Goal: Task Accomplishment & Management: Manage account settings

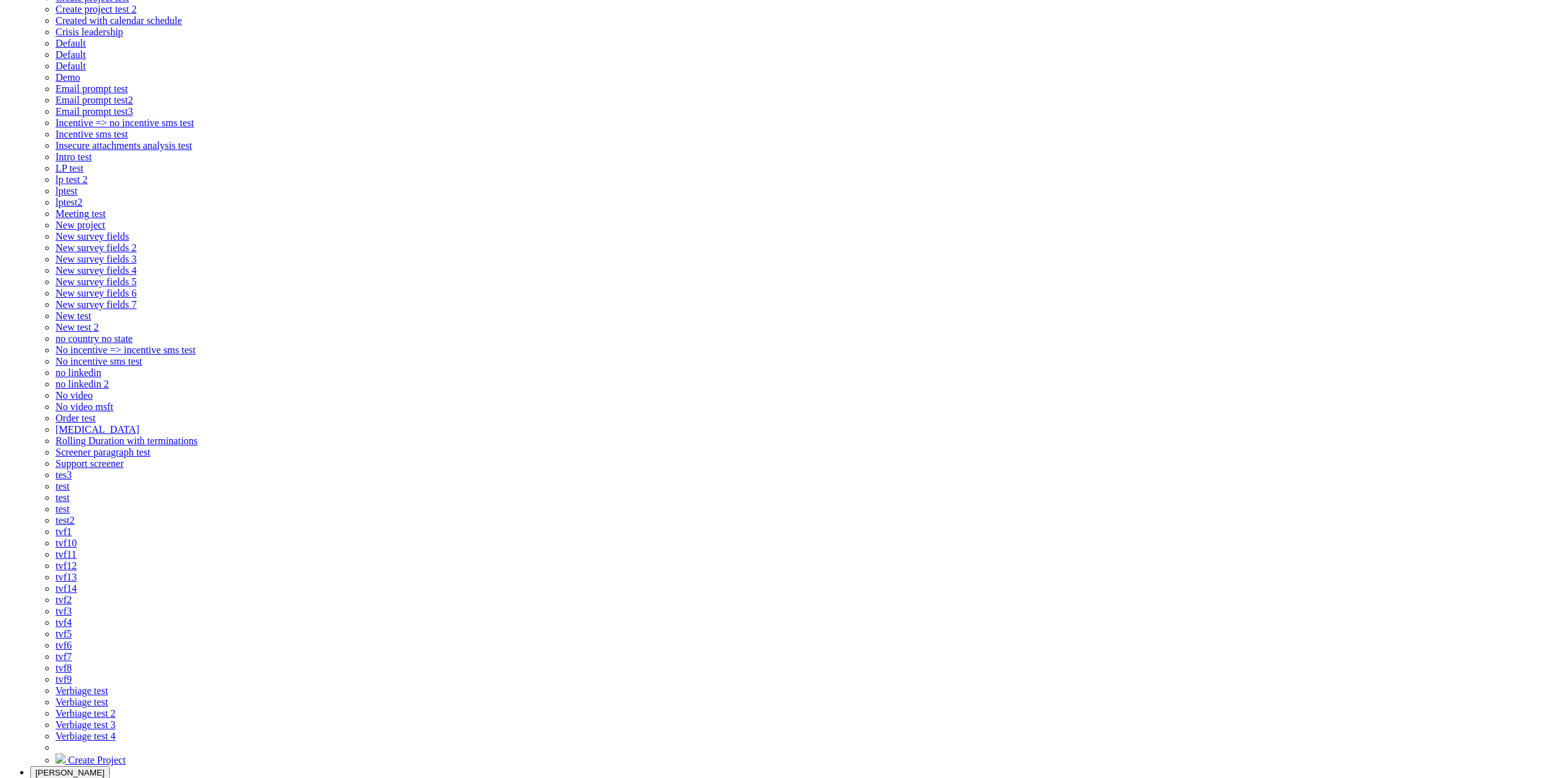
scroll to position [148, 0]
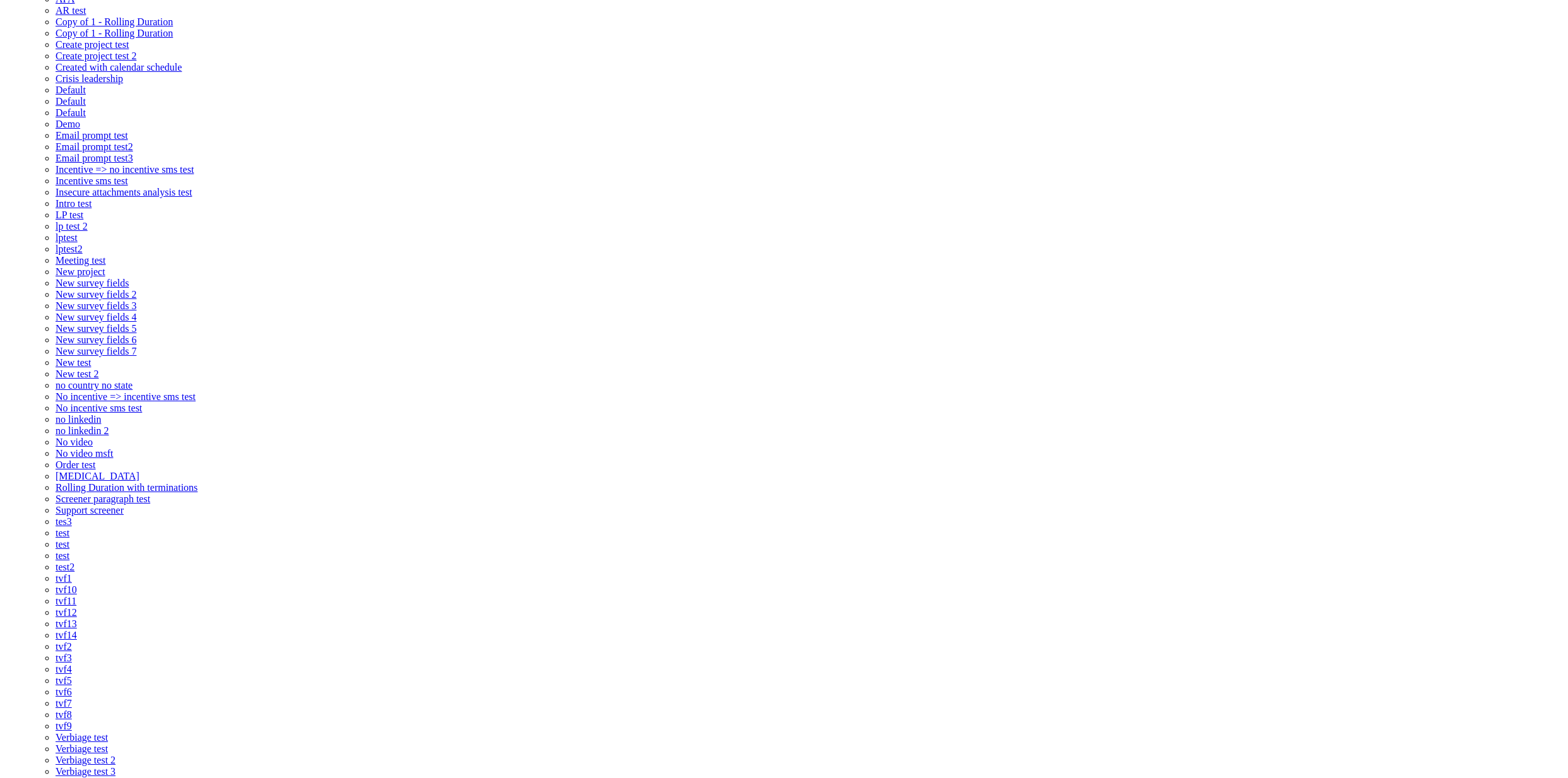
scroll to position [95, 0]
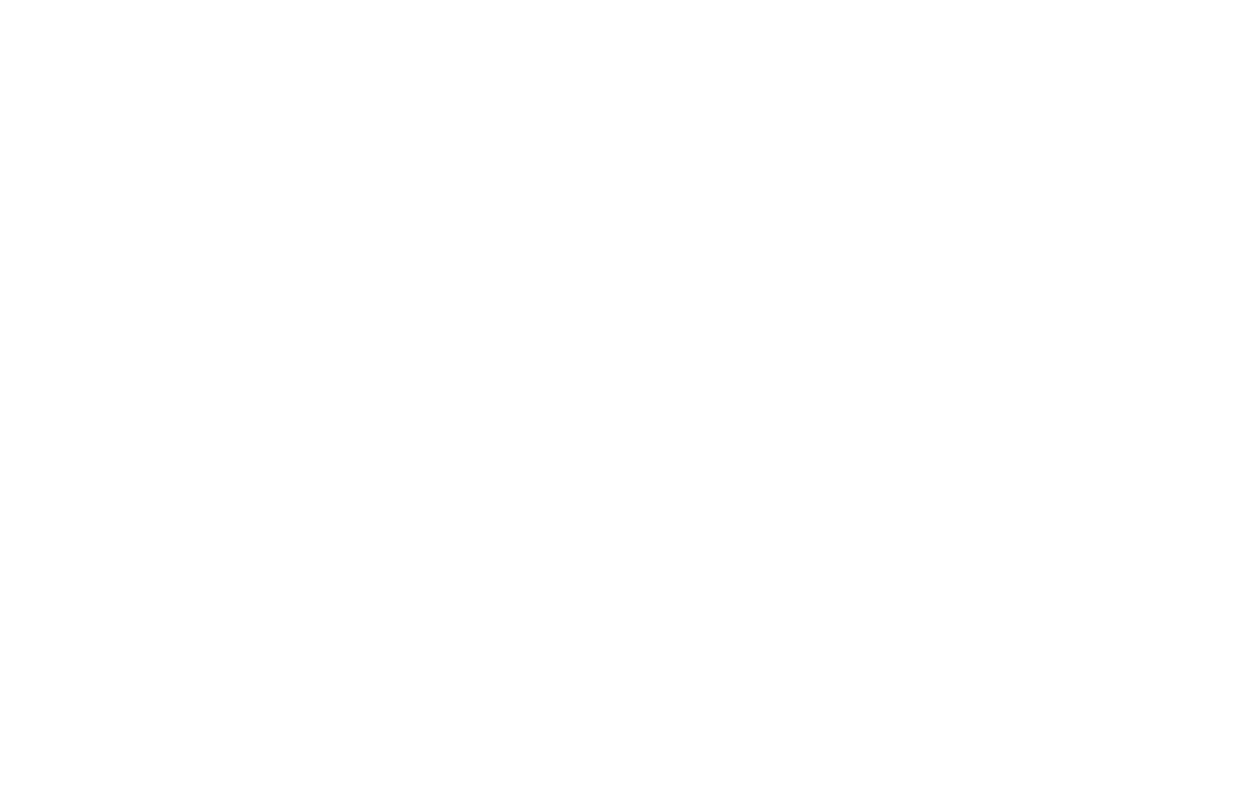
scroll to position [18, 0]
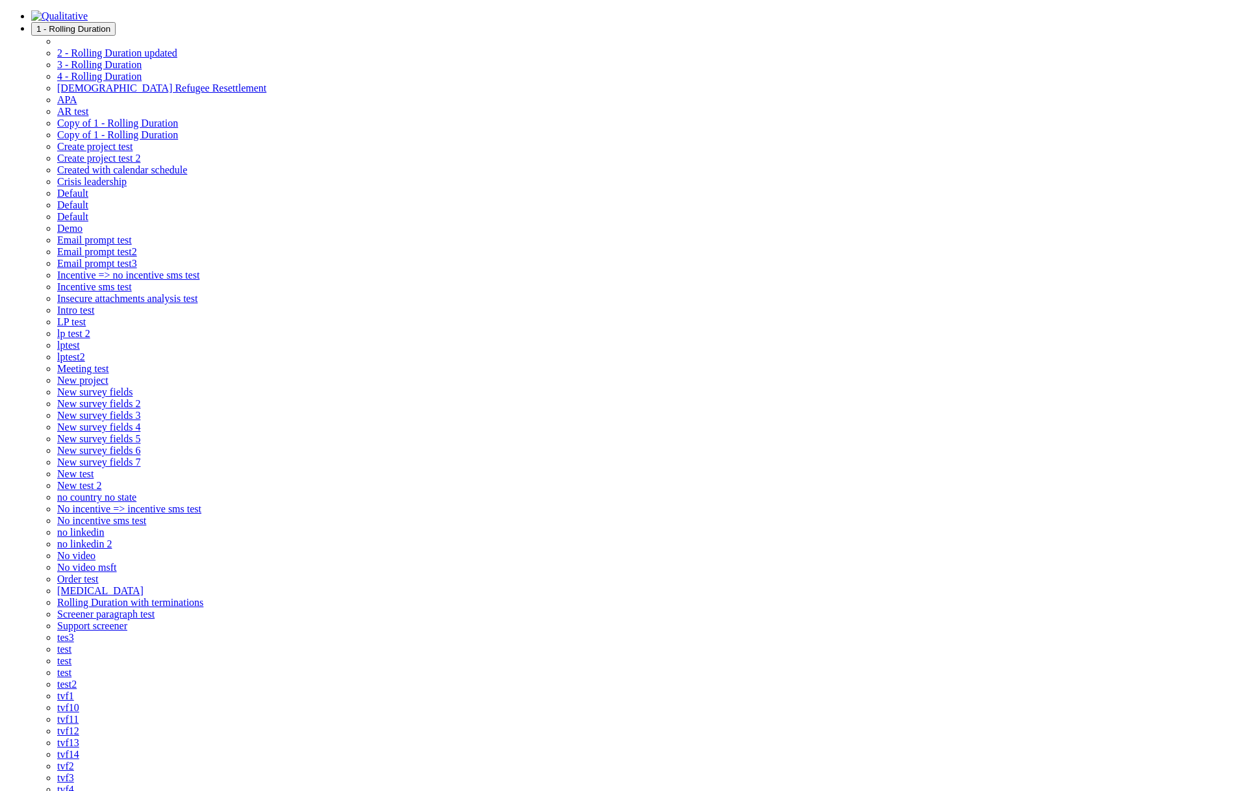
drag, startPoint x: 939, startPoint y: 648, endPoint x: 902, endPoint y: 664, distance: 39.8
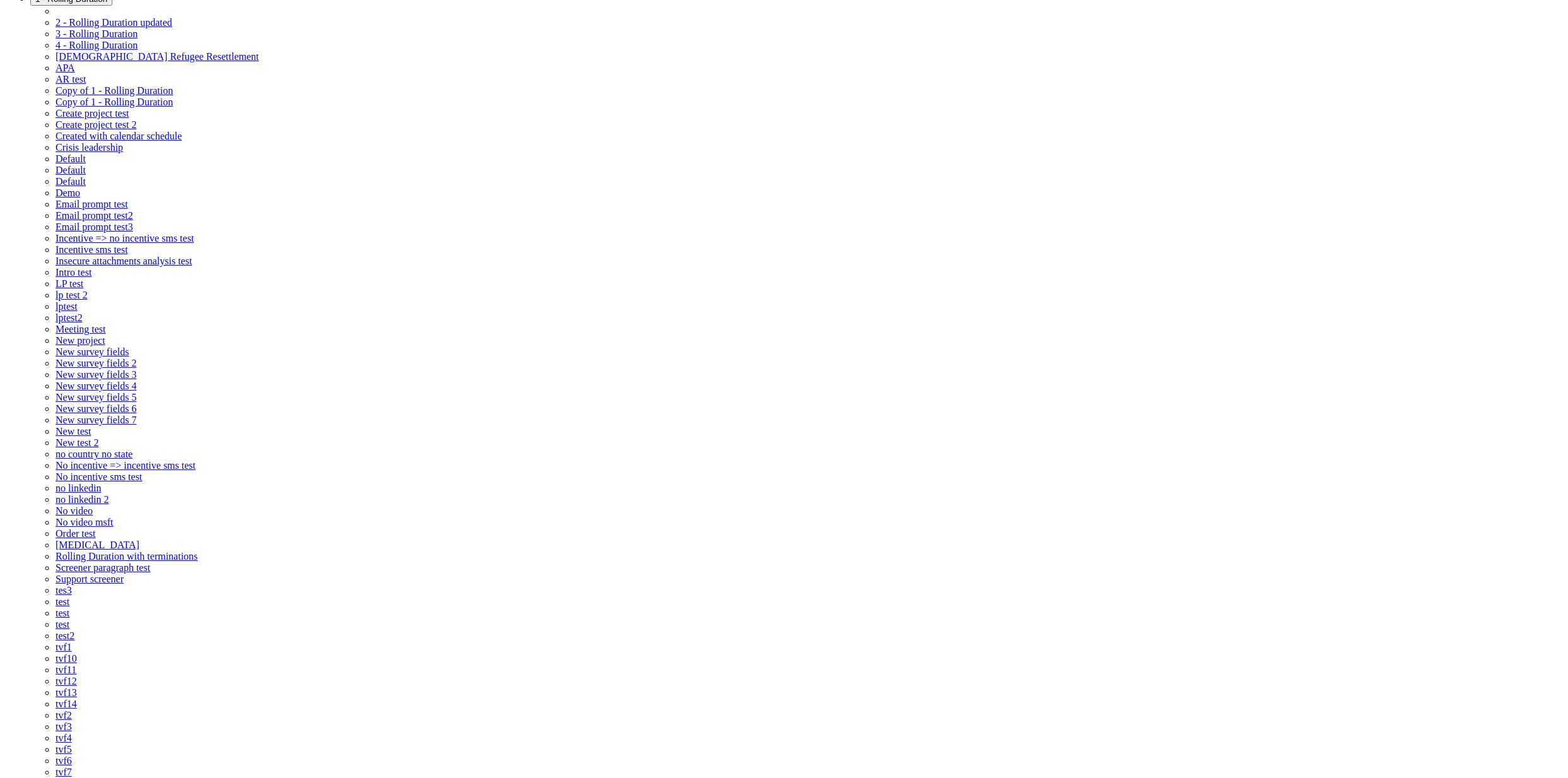
scroll to position [59, 0]
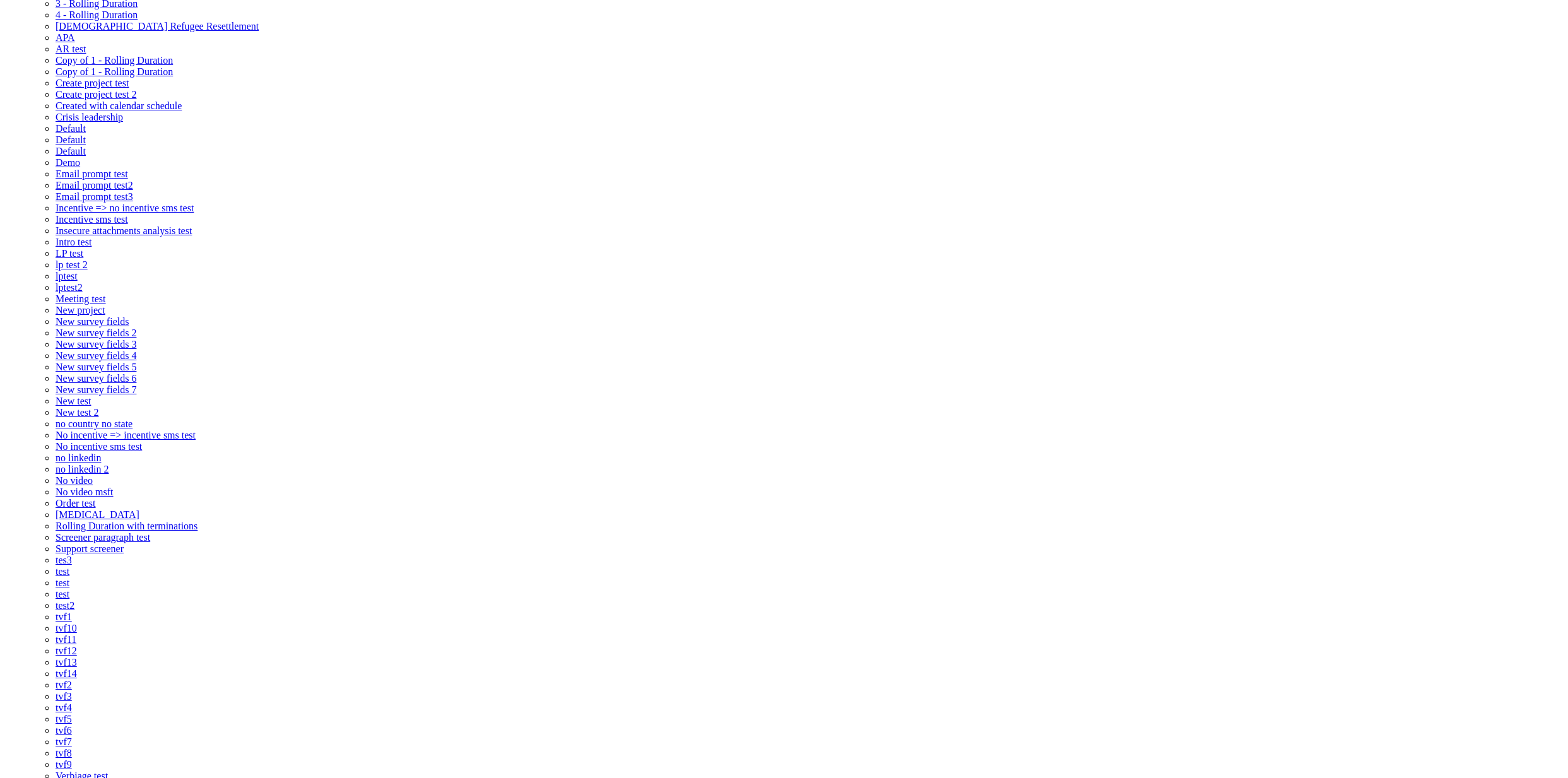
checkbox input "false"
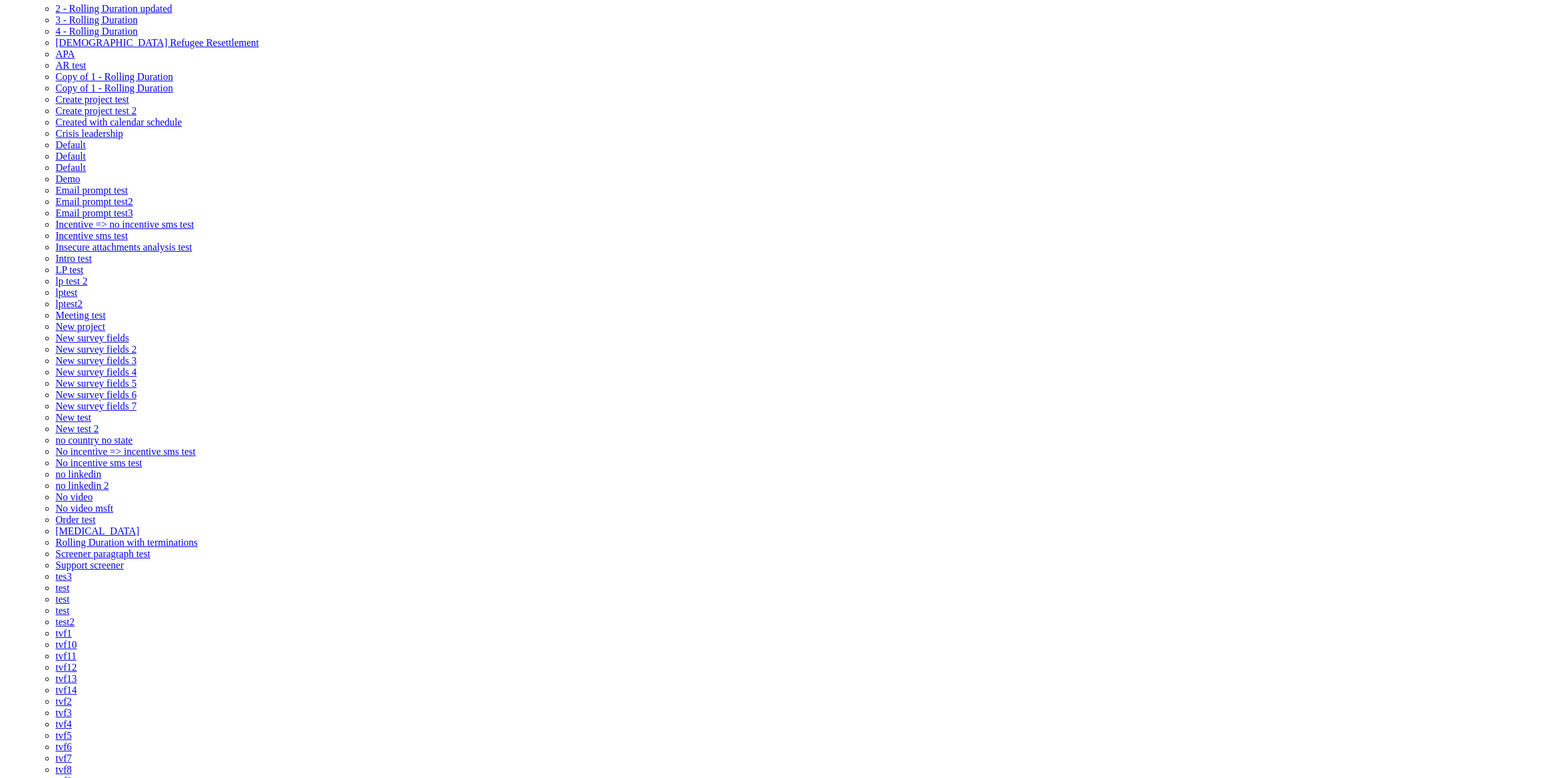
scroll to position [0, 0]
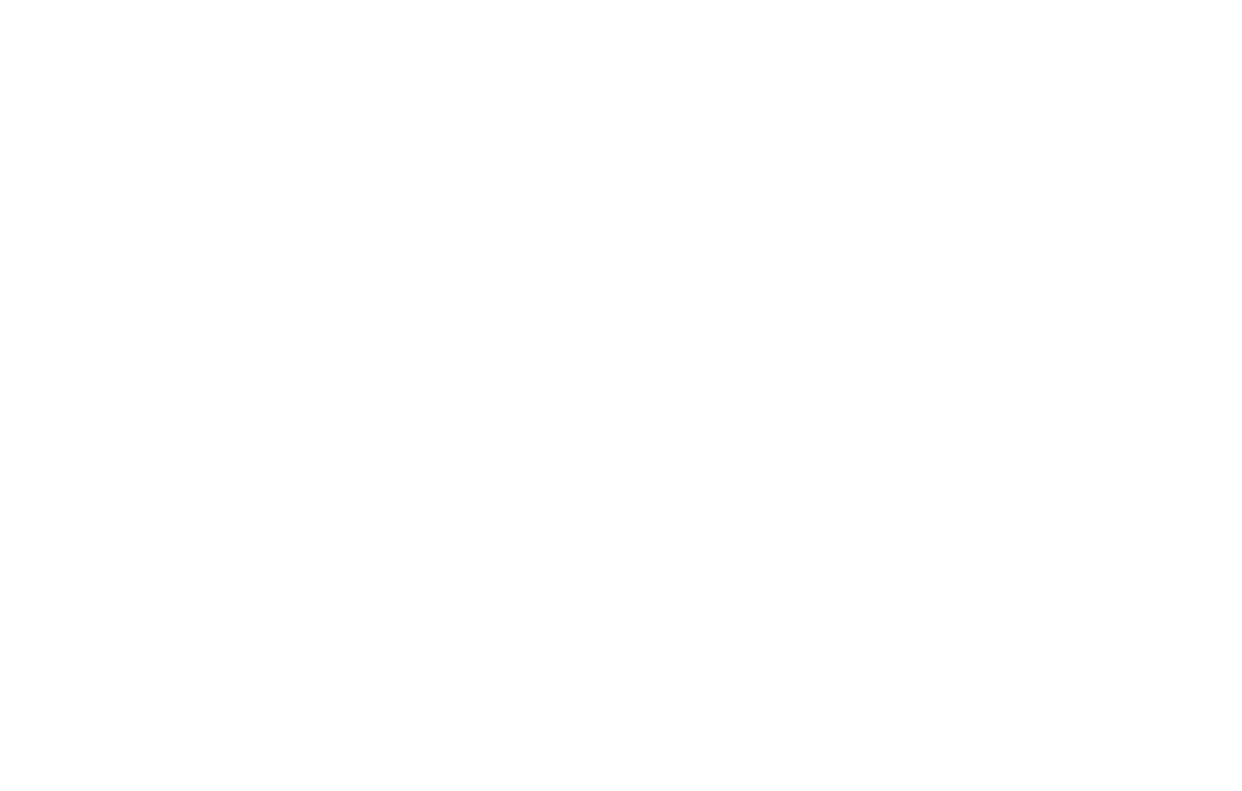
scroll to position [194, 5382]
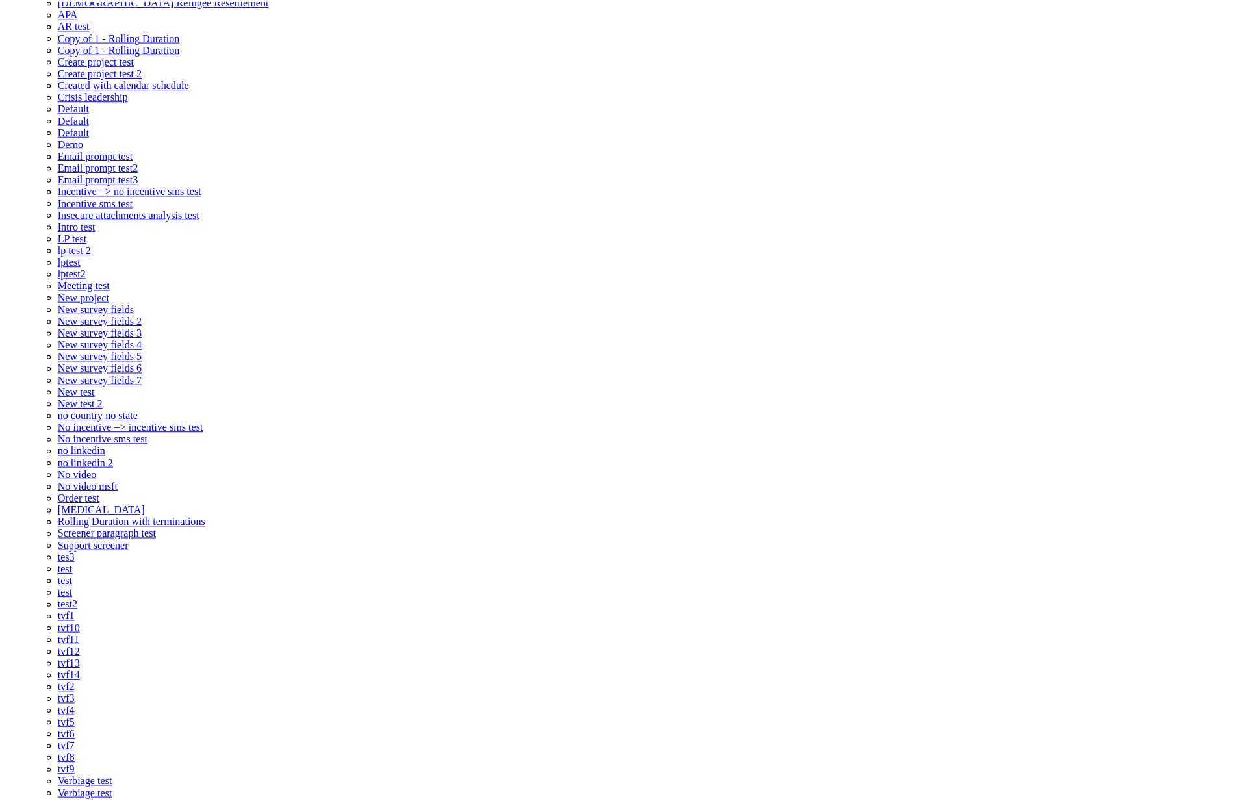
scroll to position [0, 0]
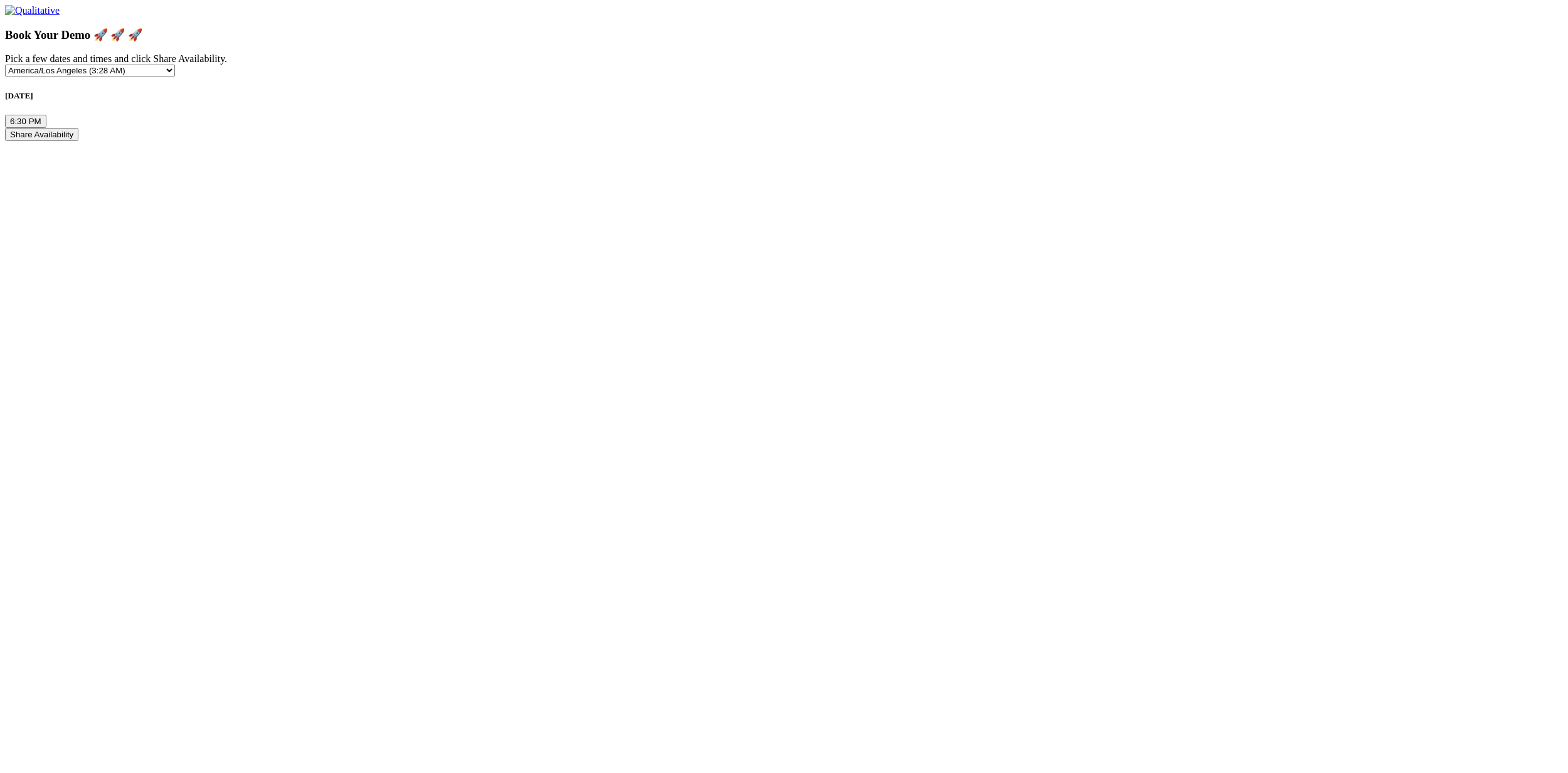
click at [46, 127] on button "6:30 PM" at bounding box center [25, 122] width 42 height 14
click at [78, 141] on button "Share Availability" at bounding box center [42, 134] width 73 height 14
click at [555, 127] on div "Thursday, Aug 28 5:30 PM 6:00 PM 6:30 PM" at bounding box center [783, 109] width 1557 height 37
click at [88, 127] on button "6:00 PM" at bounding box center [67, 122] width 42 height 14
click at [128, 127] on button "6:30 PM" at bounding box center [107, 122] width 42 height 14
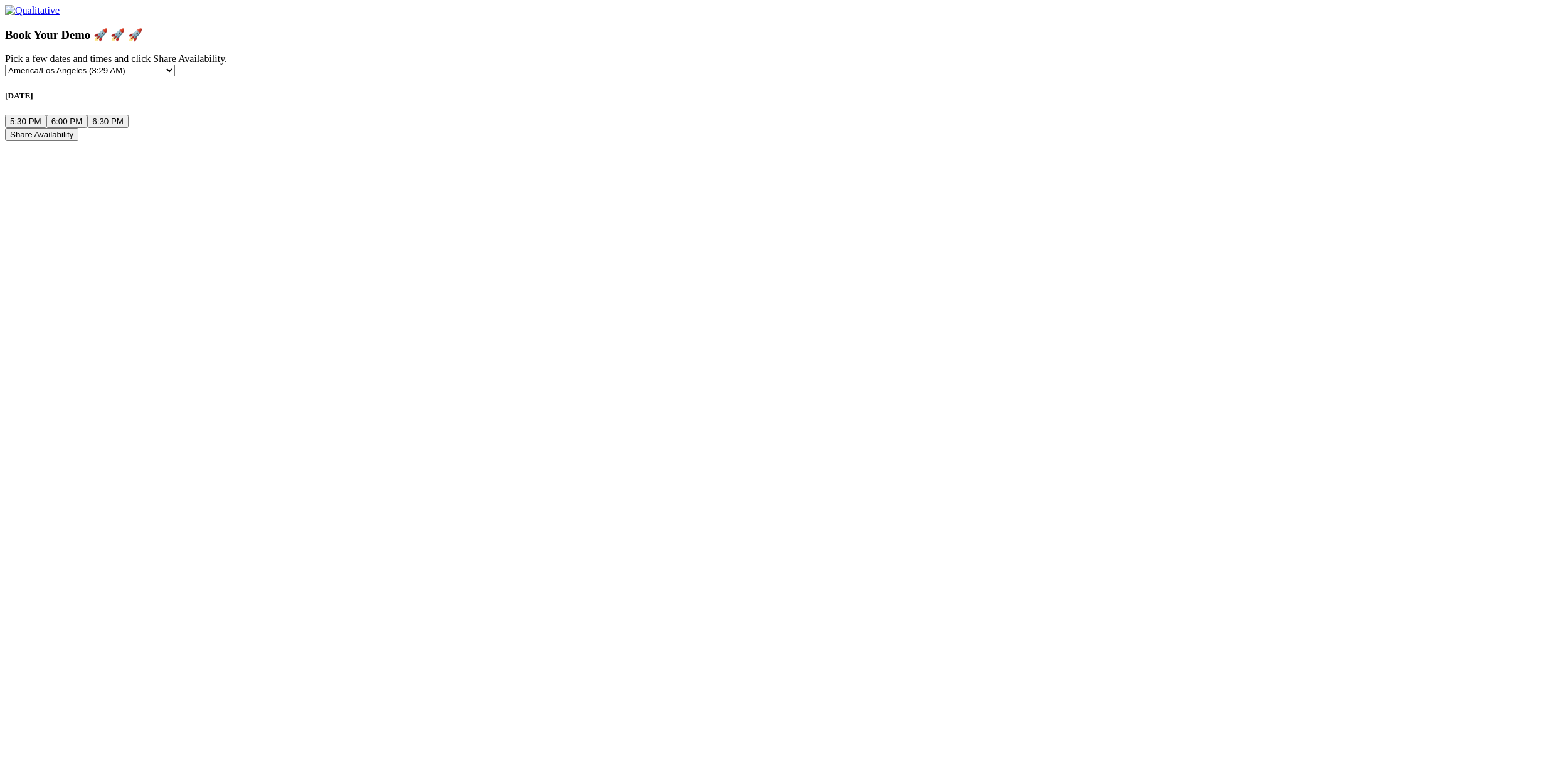
click at [46, 127] on button "5:30 PM" at bounding box center [25, 122] width 42 height 14
click at [78, 141] on button "Share Availability" at bounding box center [42, 134] width 73 height 14
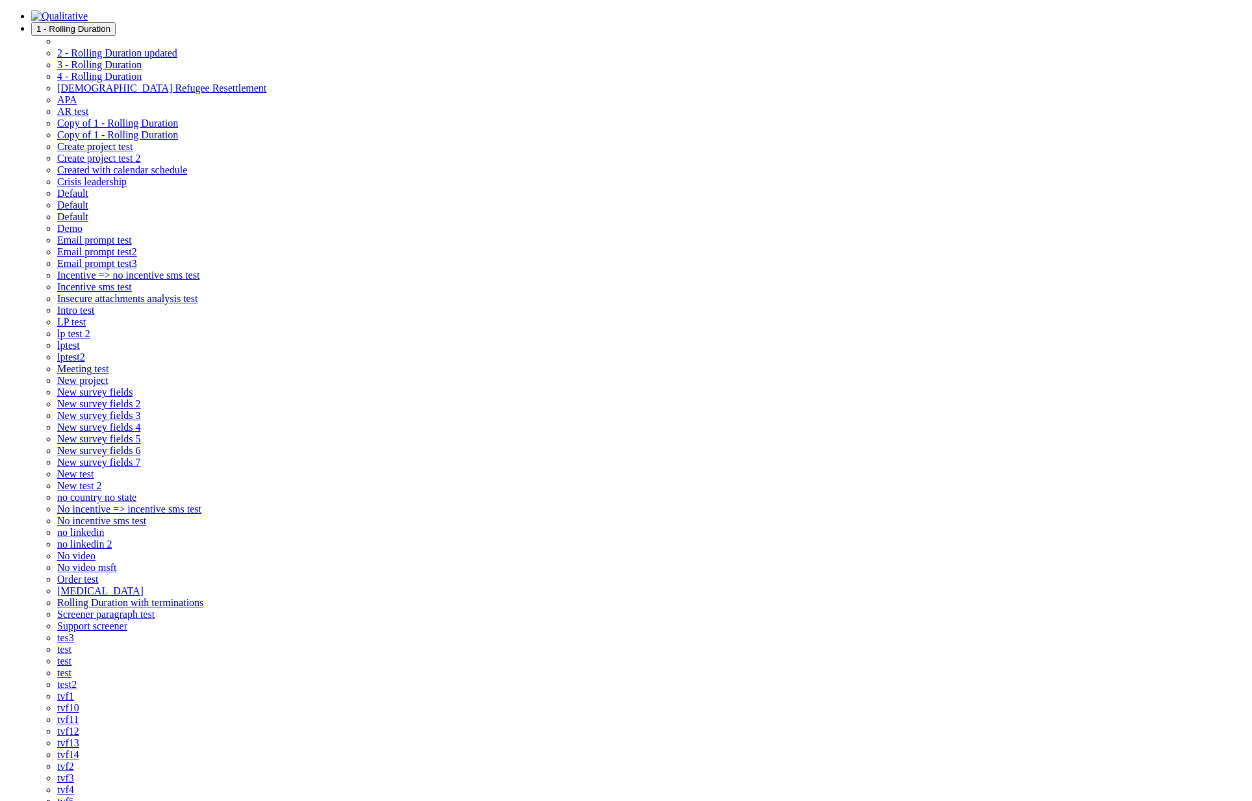
click at [116, 22] on button "1 - Rolling Duration" at bounding box center [73, 29] width 84 height 14
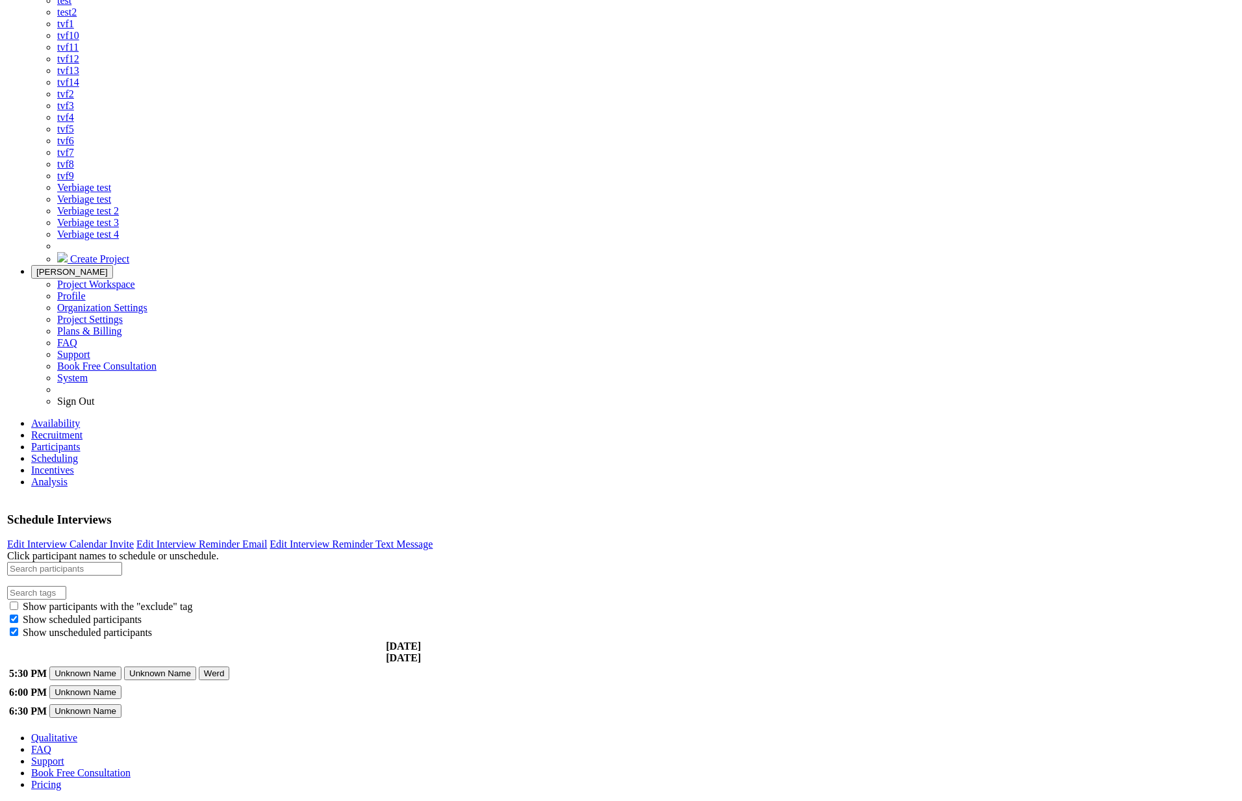
scroll to position [1511, 0]
click at [129, 264] on span "Create Project" at bounding box center [99, 258] width 59 height 11
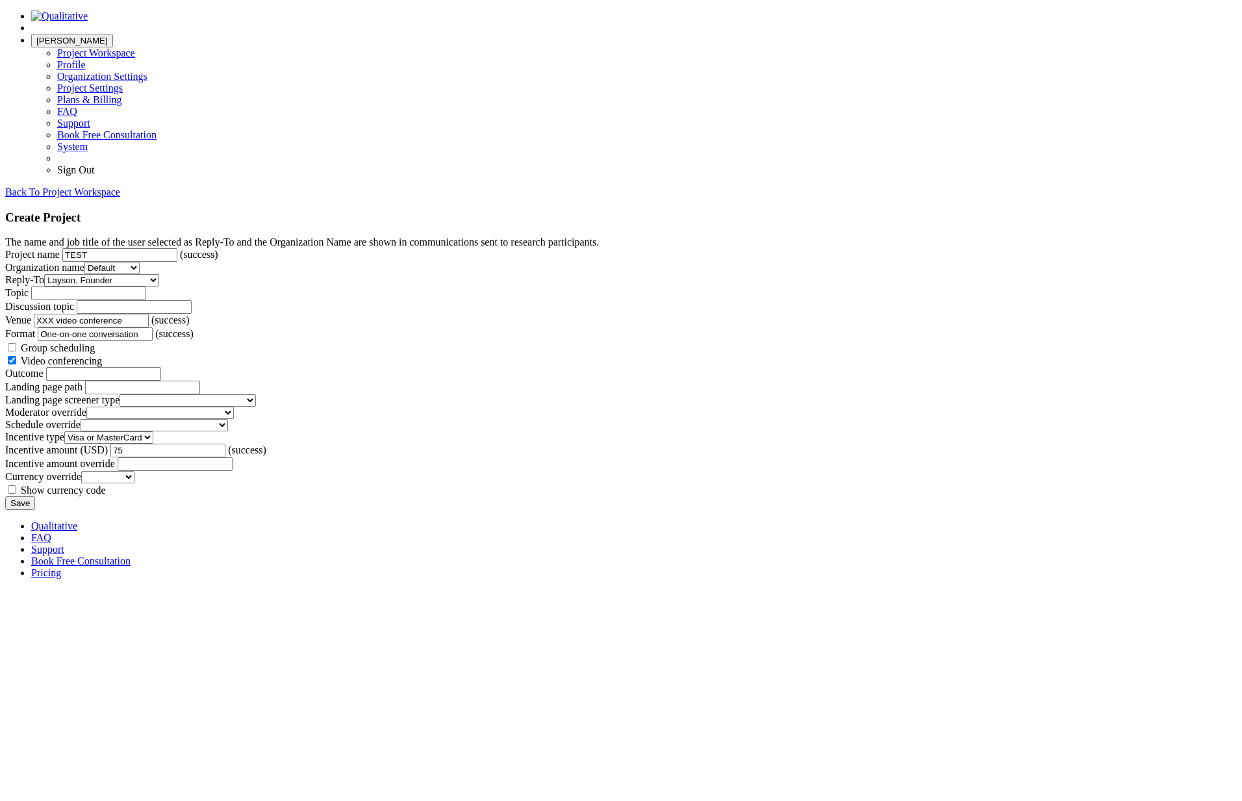
scroll to position [910, 0]
type input "TEST"
click at [35, 510] on input "Save" at bounding box center [20, 503] width 30 height 14
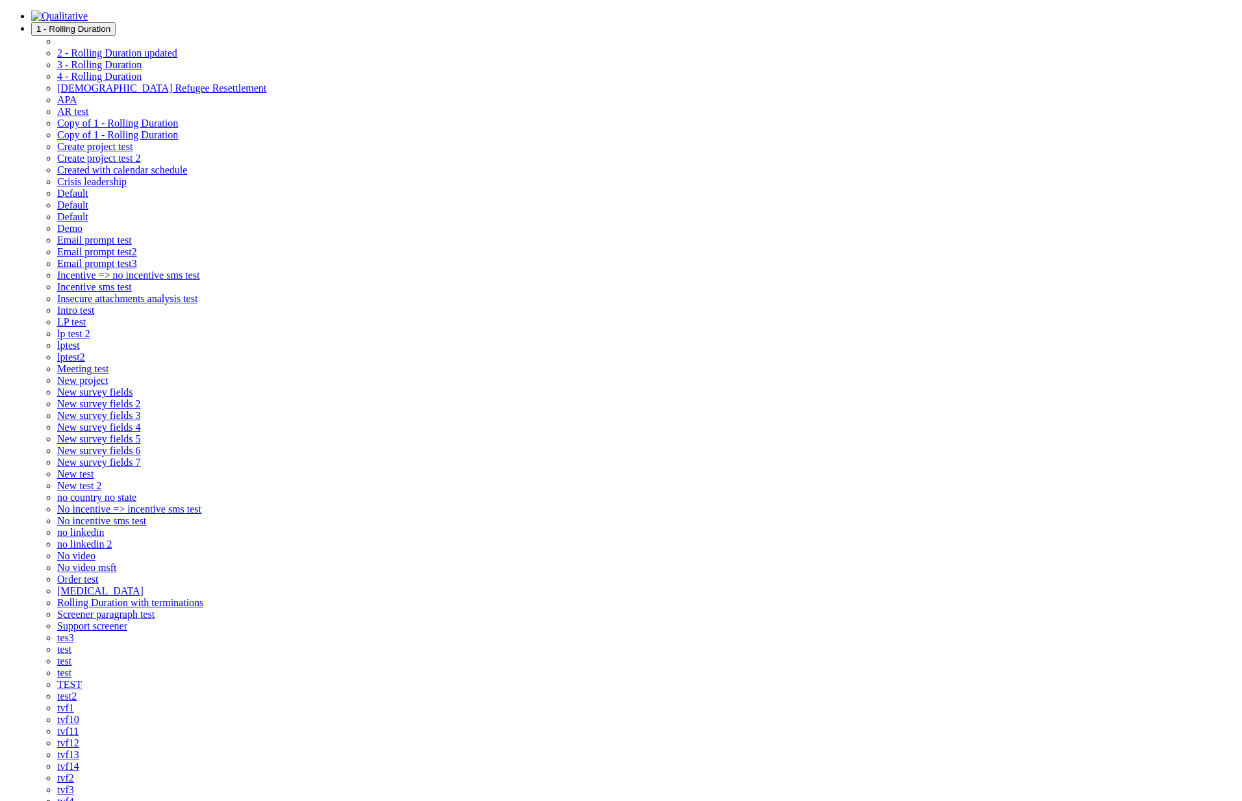
click at [110, 24] on span "1 - Rolling Duration" at bounding box center [73, 29] width 74 height 10
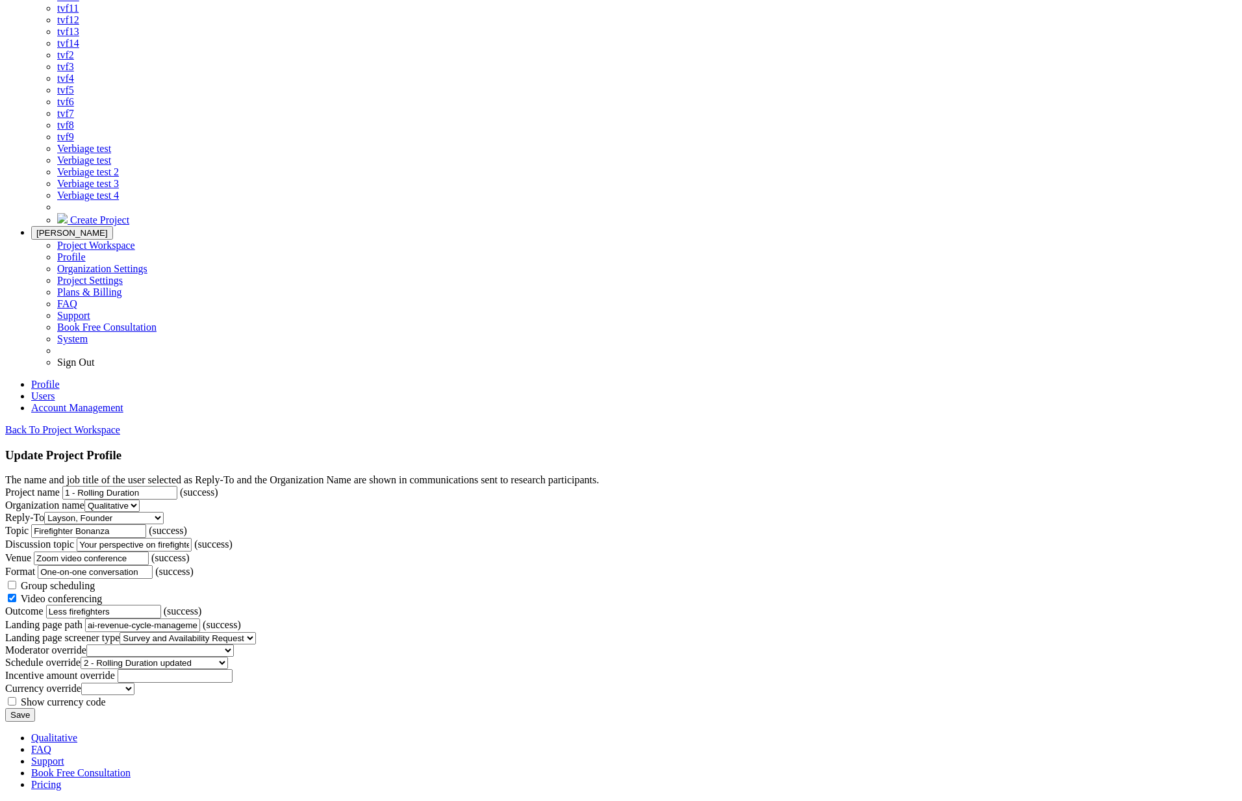
scroll to position [1063, 0]
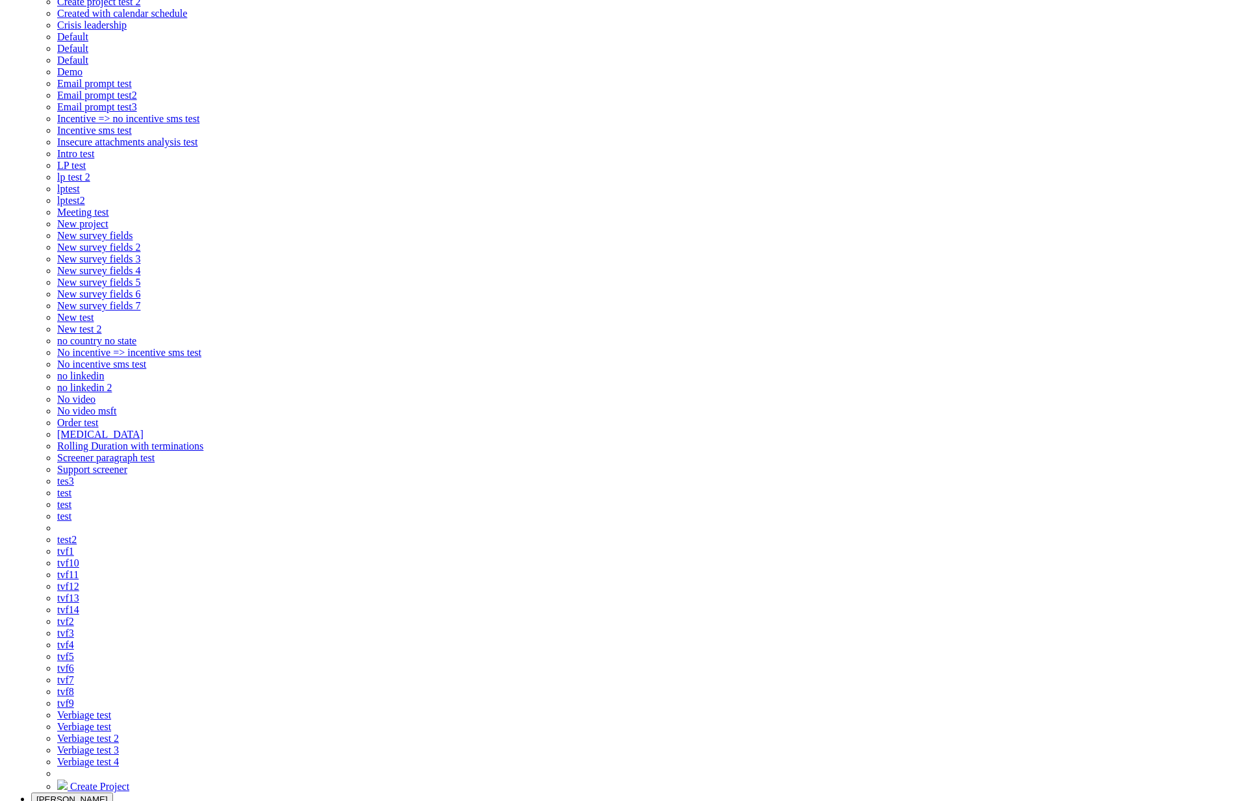
scroll to position [158, 0]
checkbox input "true"
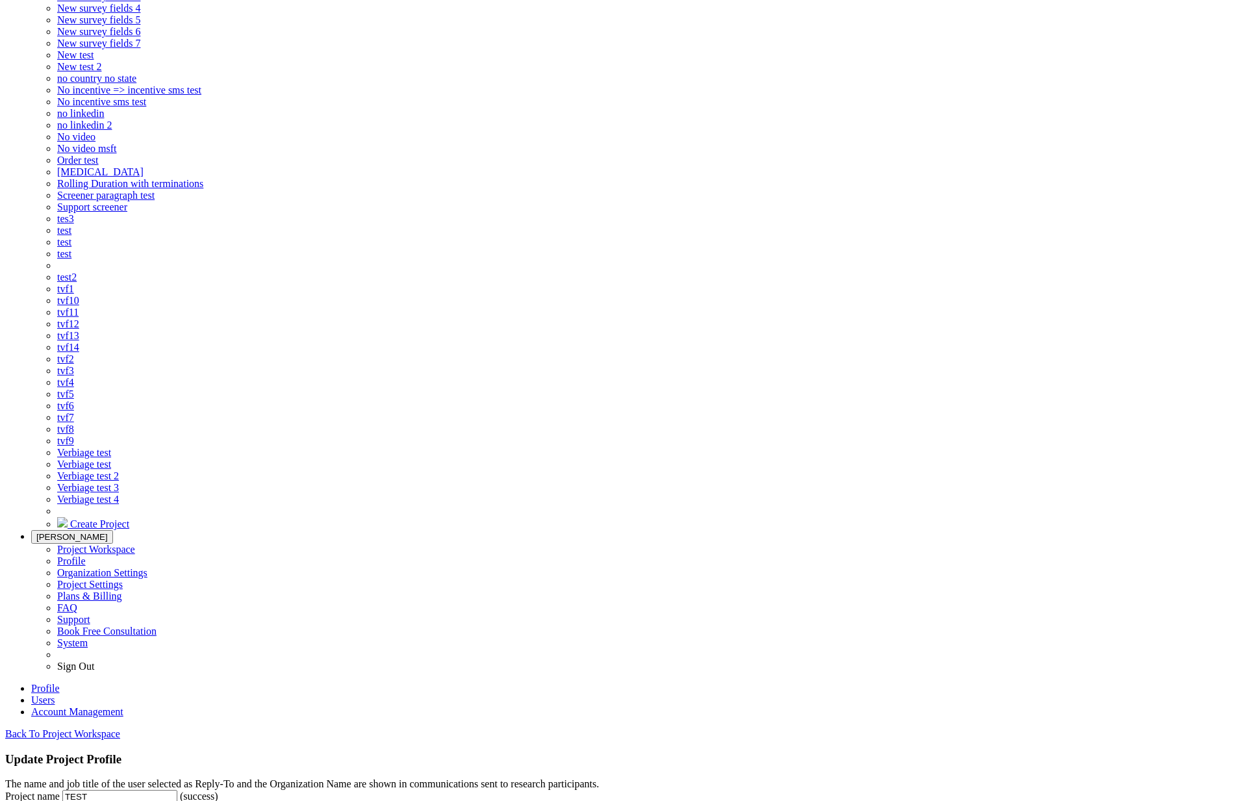
scroll to position [798, 0]
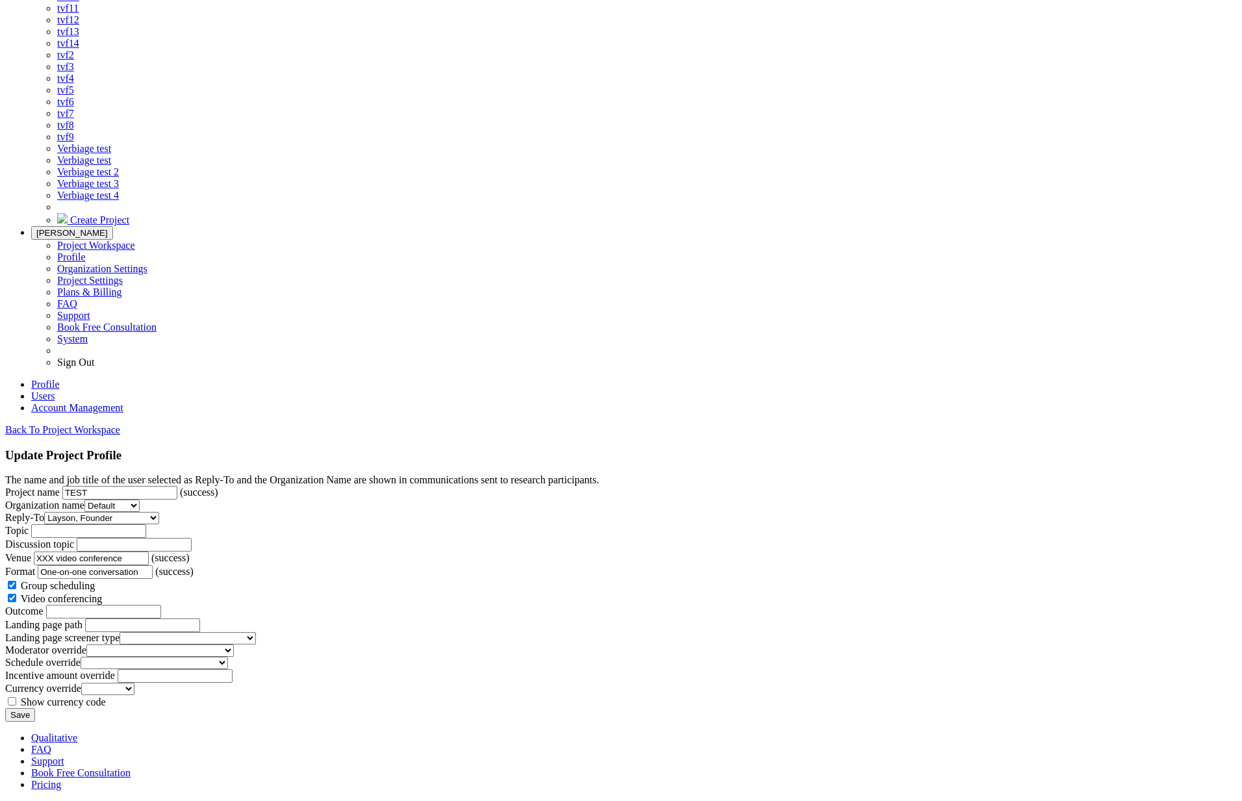
click at [35, 708] on input "Save" at bounding box center [20, 715] width 30 height 14
